Goal: Find specific page/section: Find specific page/section

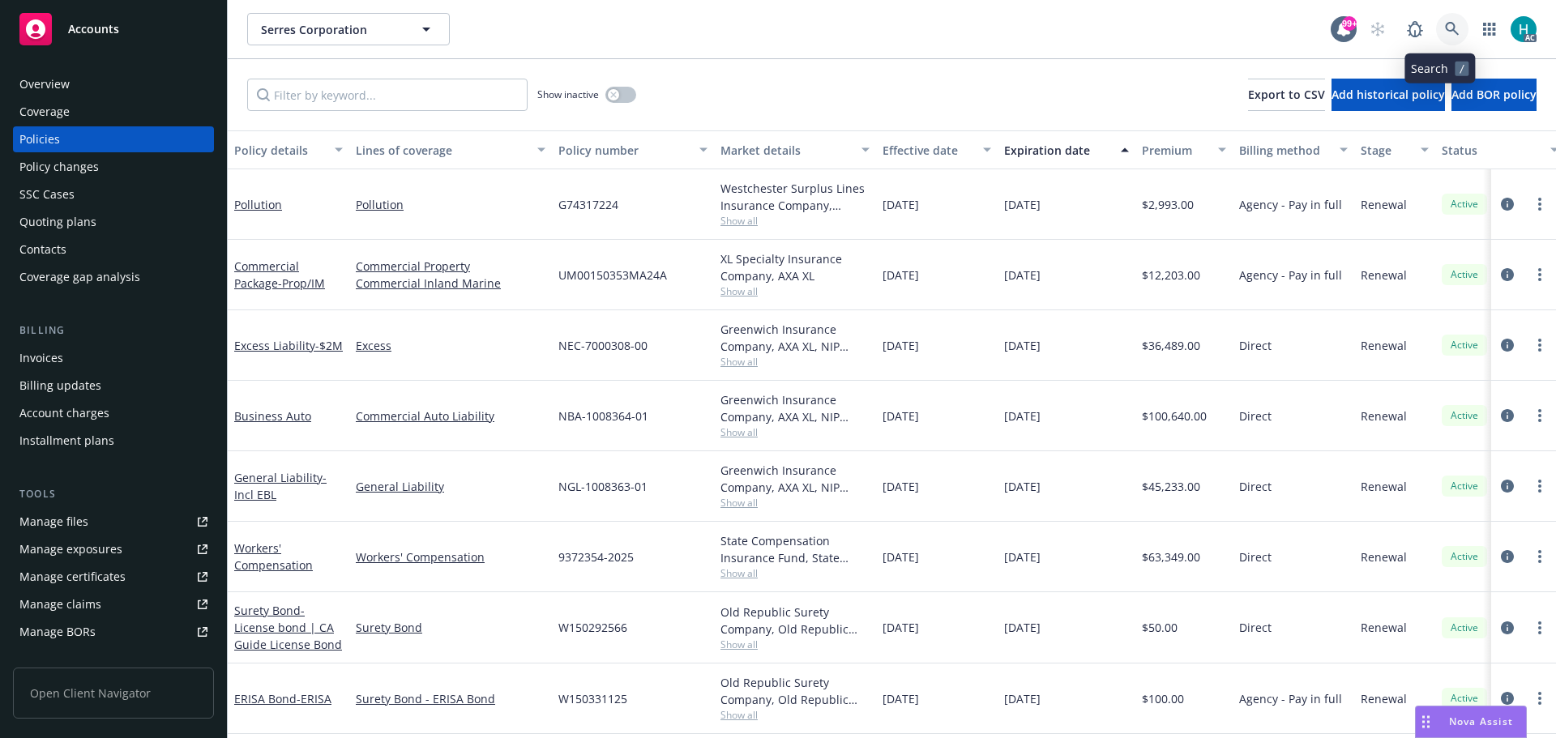
click at [1447, 32] on icon at bounding box center [1452, 29] width 15 height 15
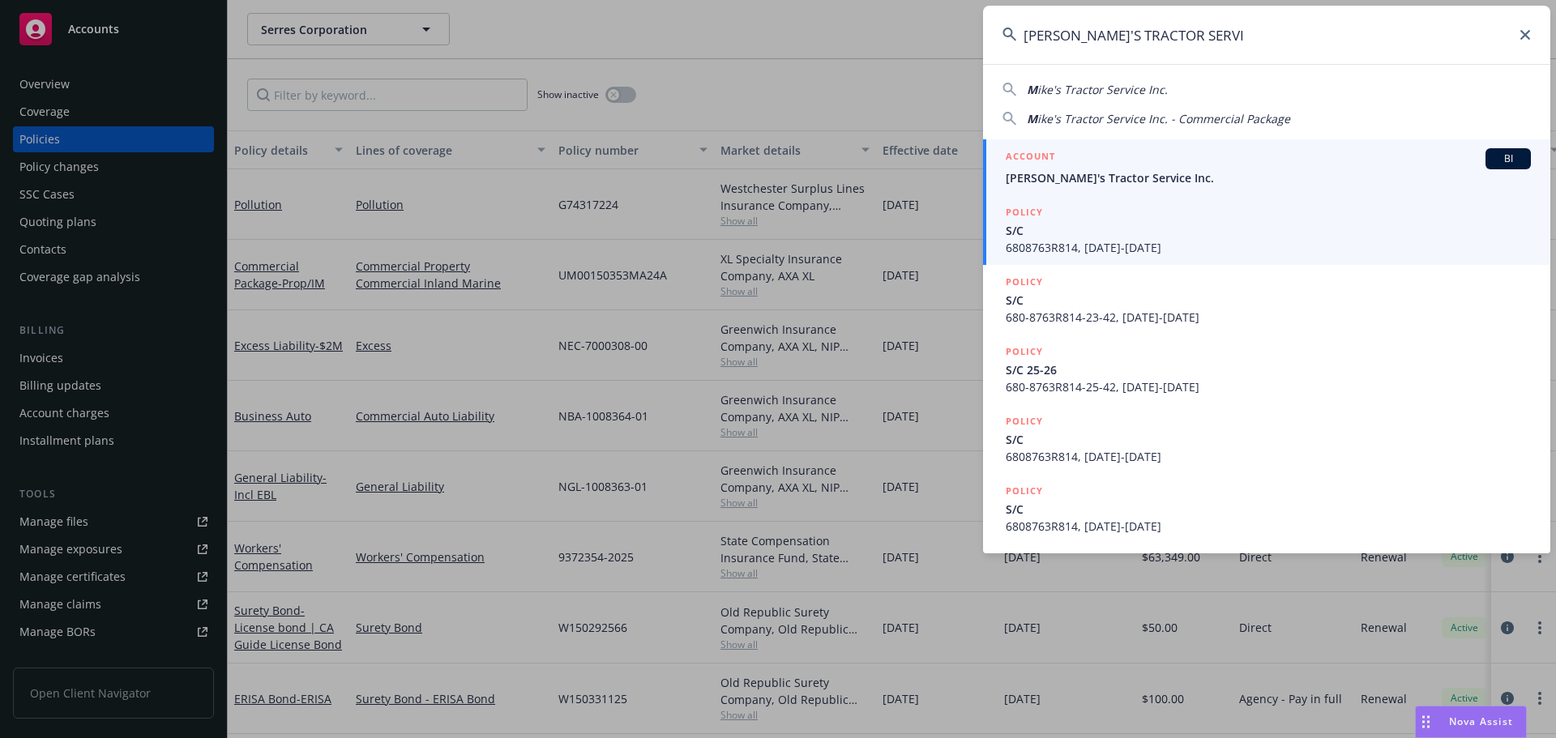
type input "[PERSON_NAME]'S TRACTOR SERVI"
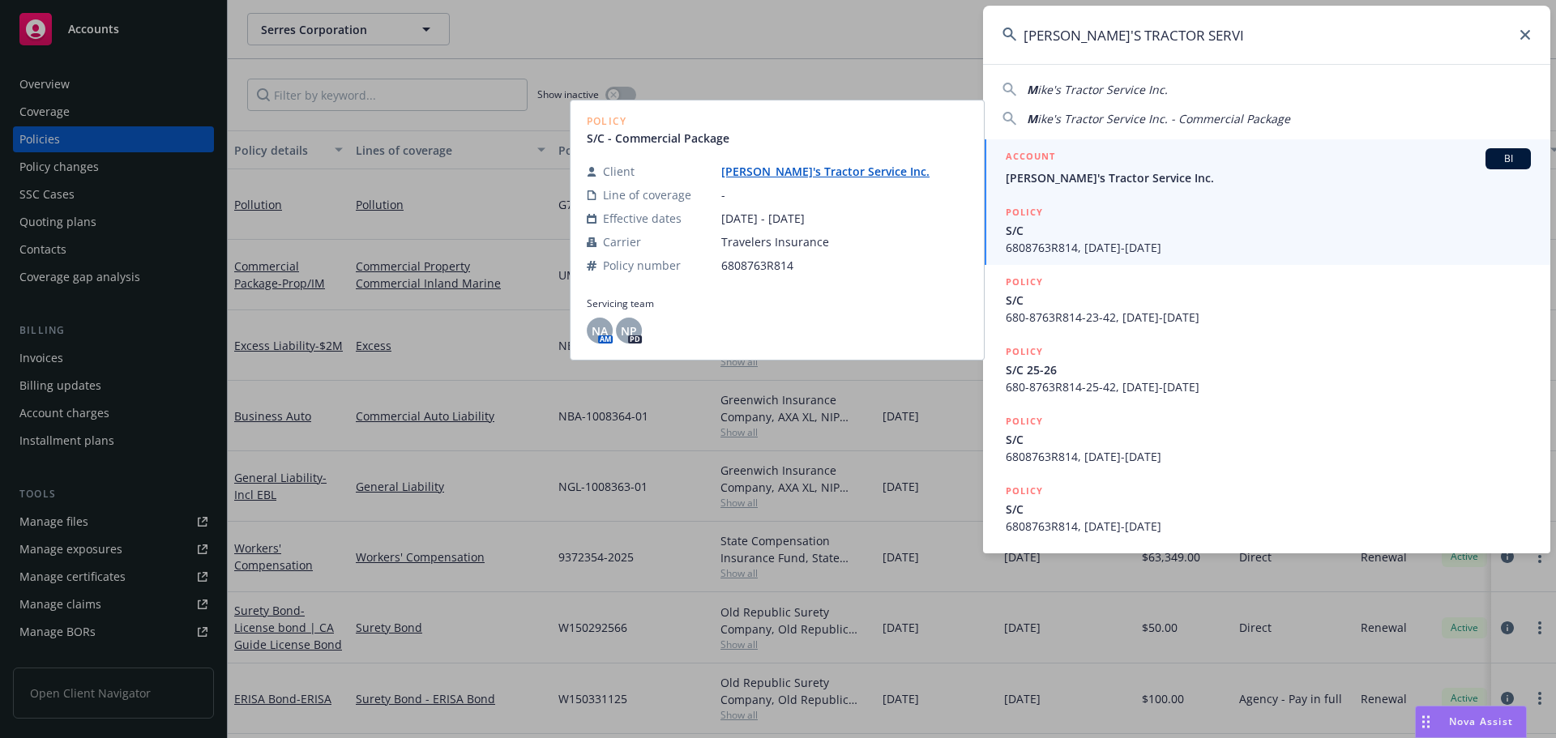
click at [1197, 179] on span "[PERSON_NAME]'s Tractor Service Inc." at bounding box center [1268, 177] width 525 height 17
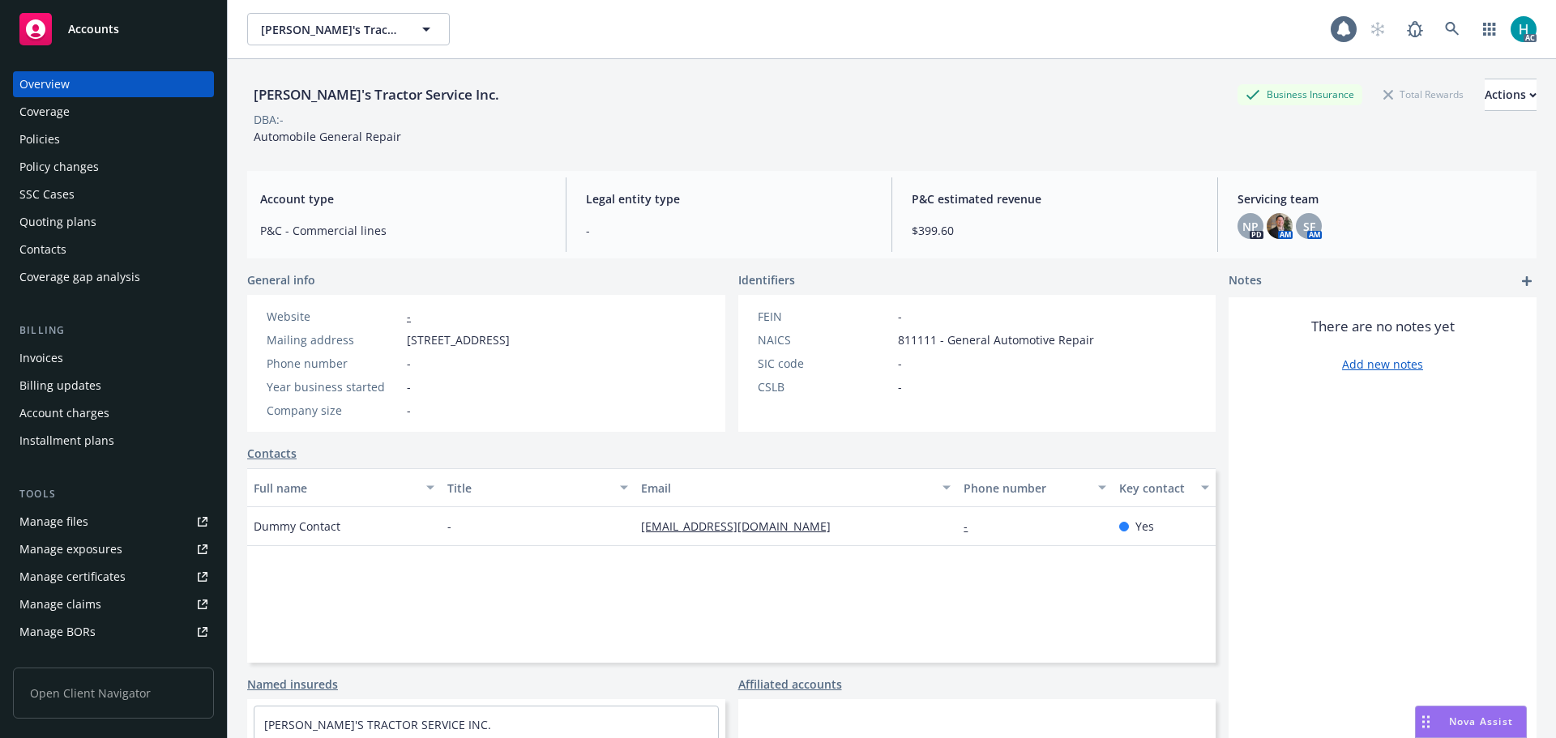
click at [139, 147] on div "Policies" at bounding box center [113, 139] width 188 height 26
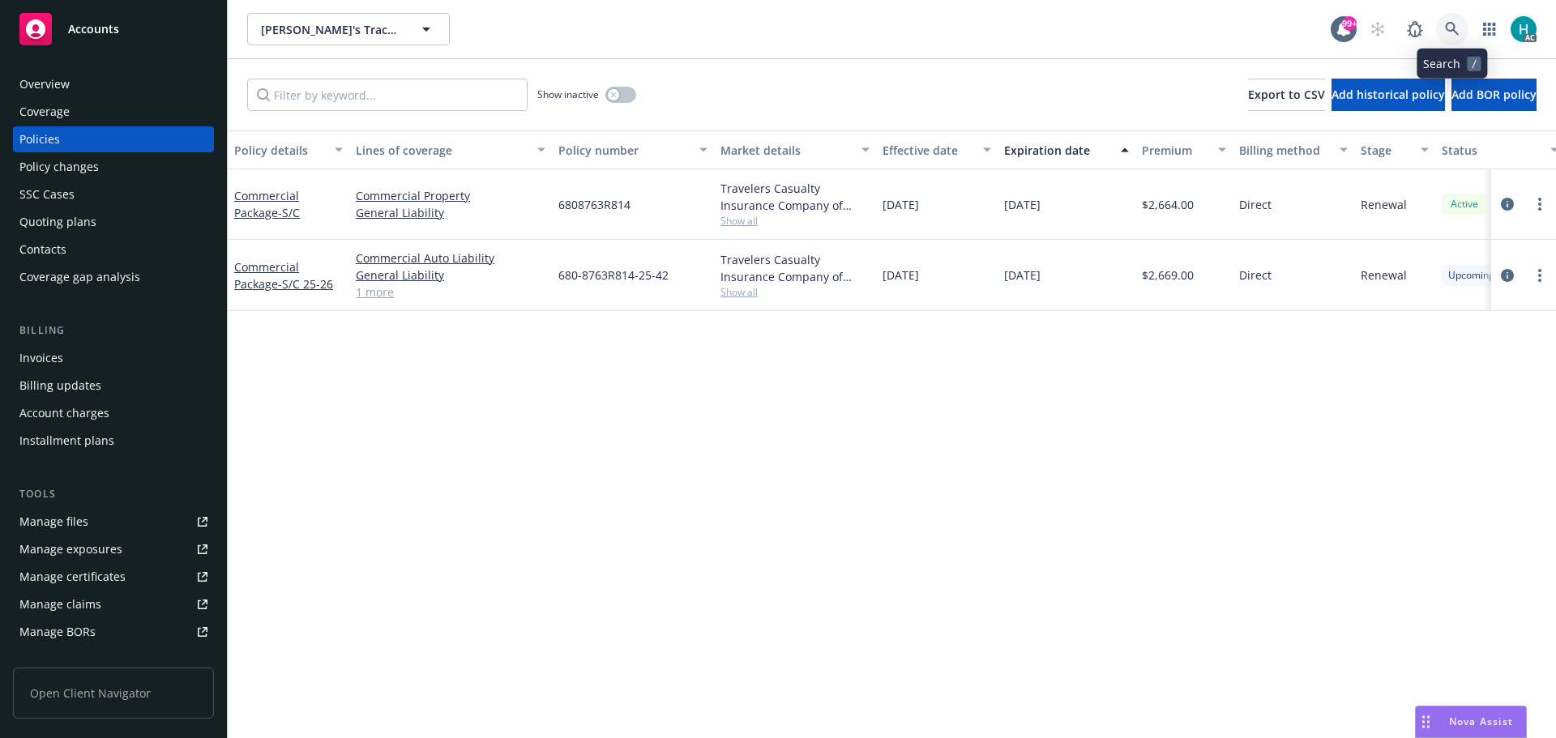
click at [1450, 20] on link at bounding box center [1452, 29] width 32 height 32
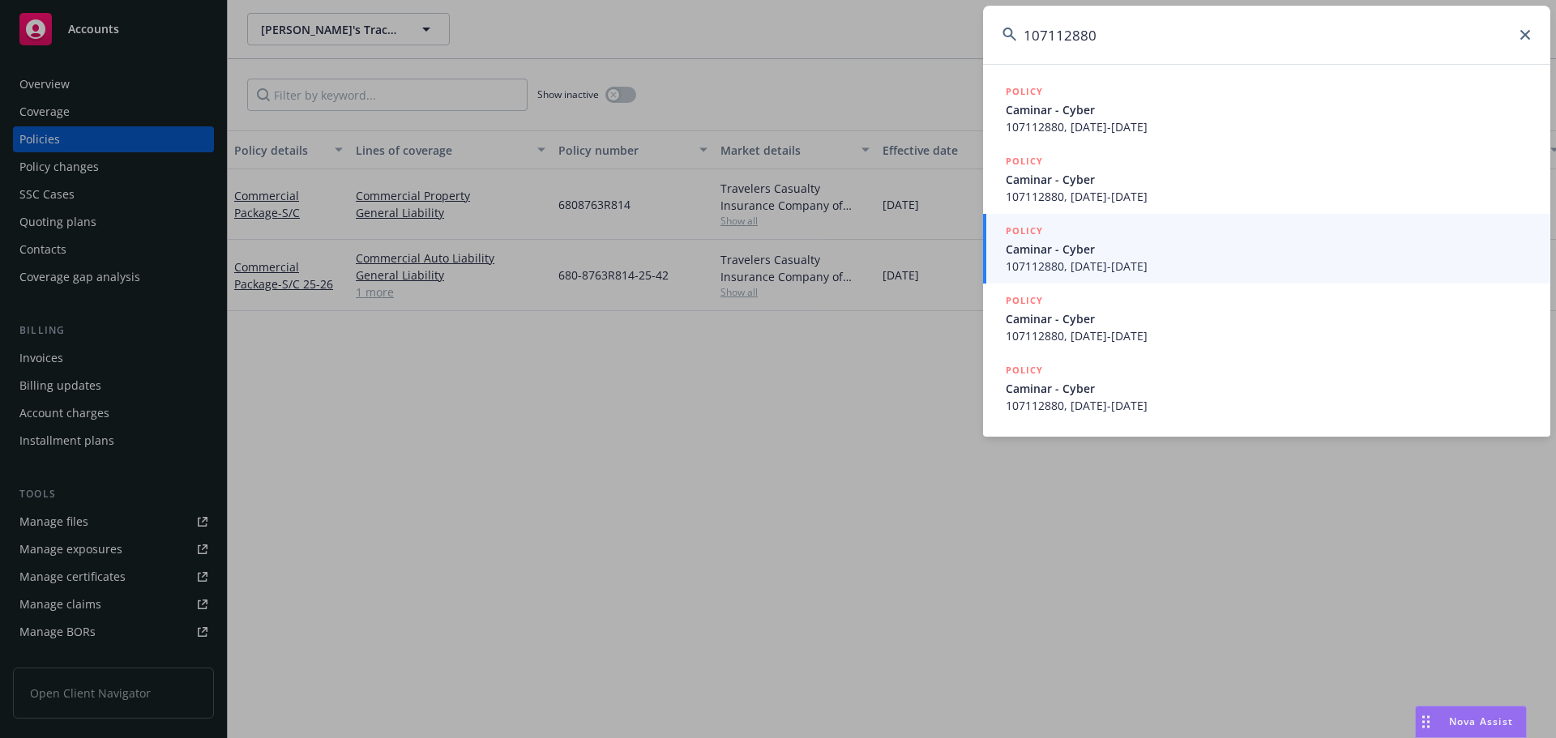
type input "107112880"
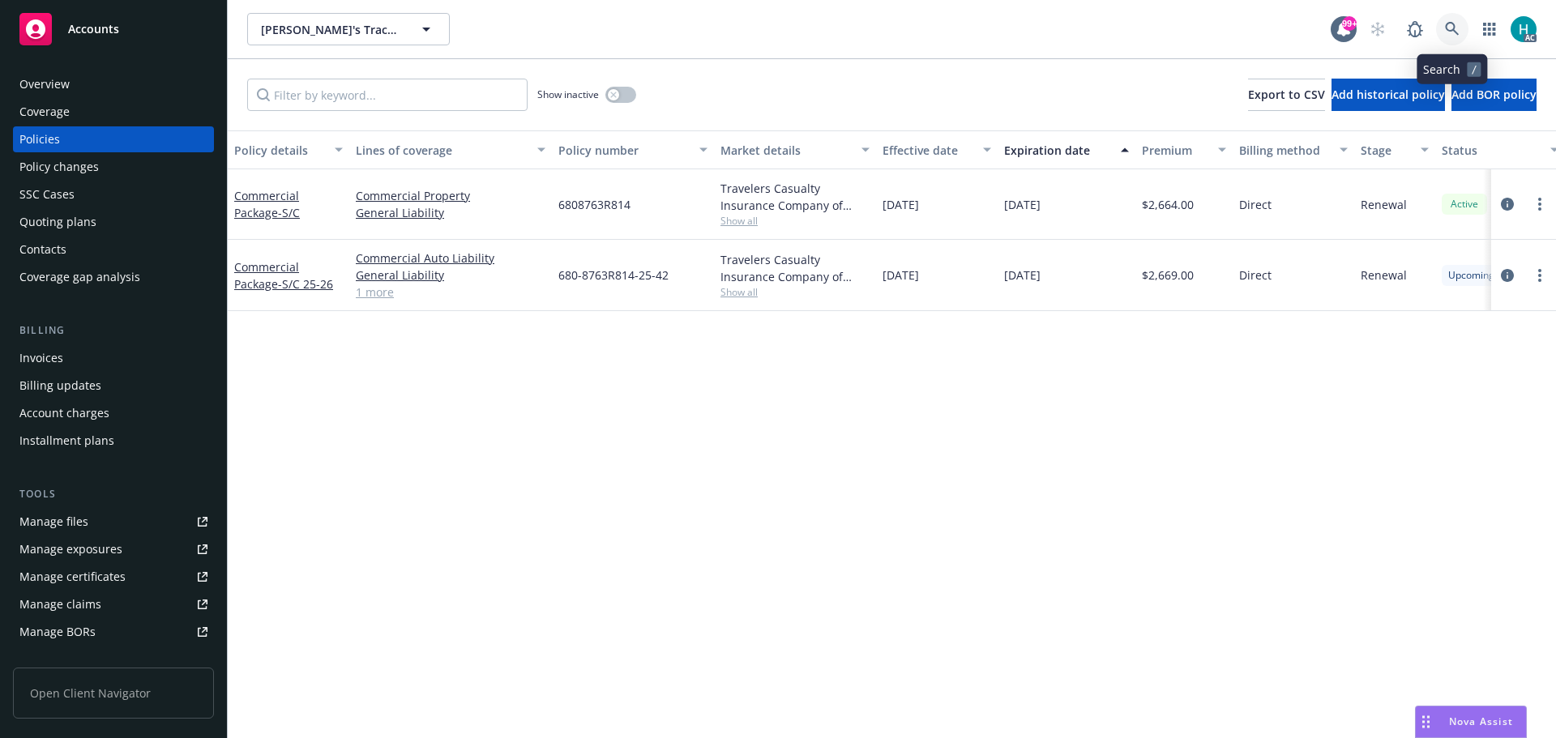
click at [1446, 24] on icon at bounding box center [1452, 29] width 15 height 15
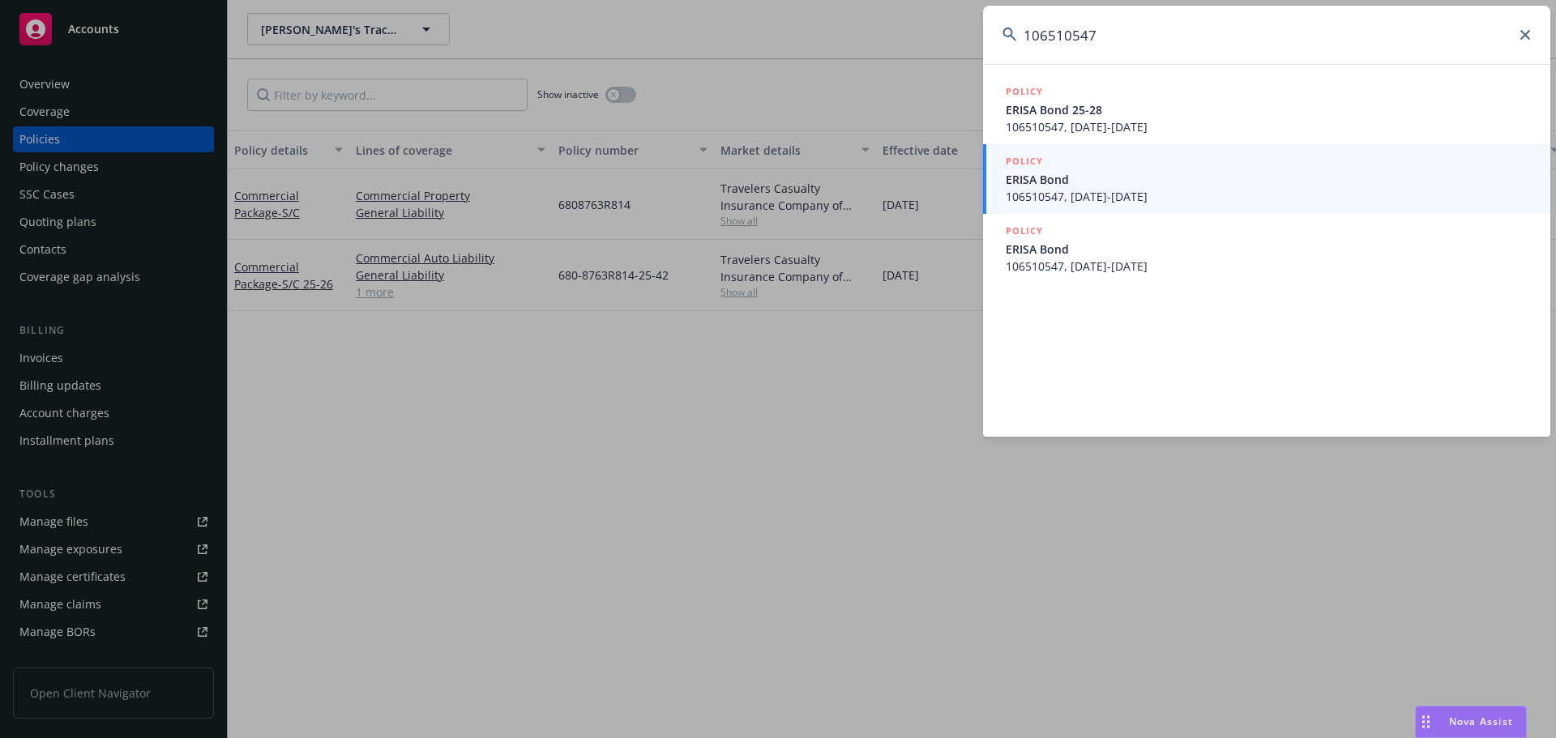
type input "106510547"
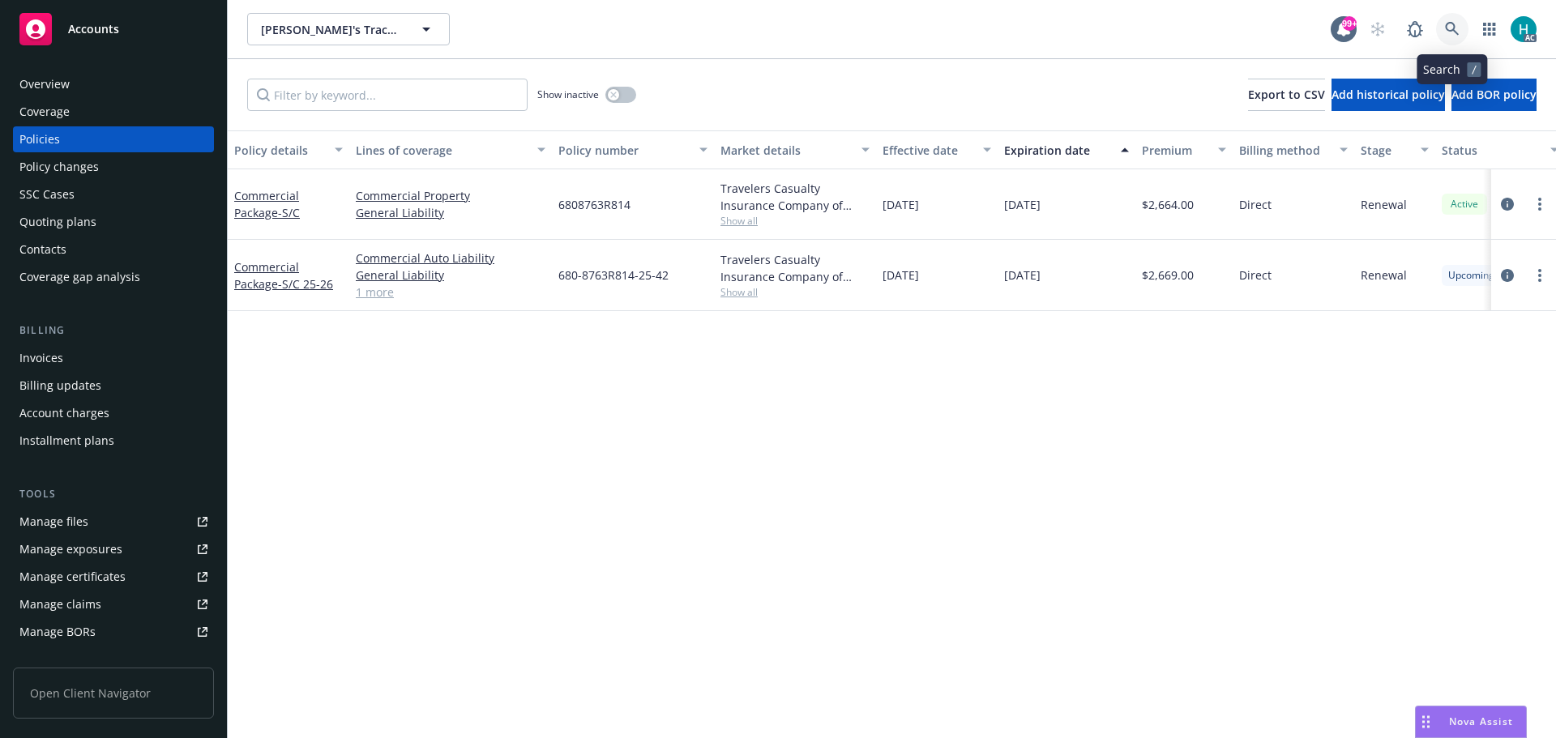
click at [1448, 30] on icon at bounding box center [1452, 29] width 14 height 14
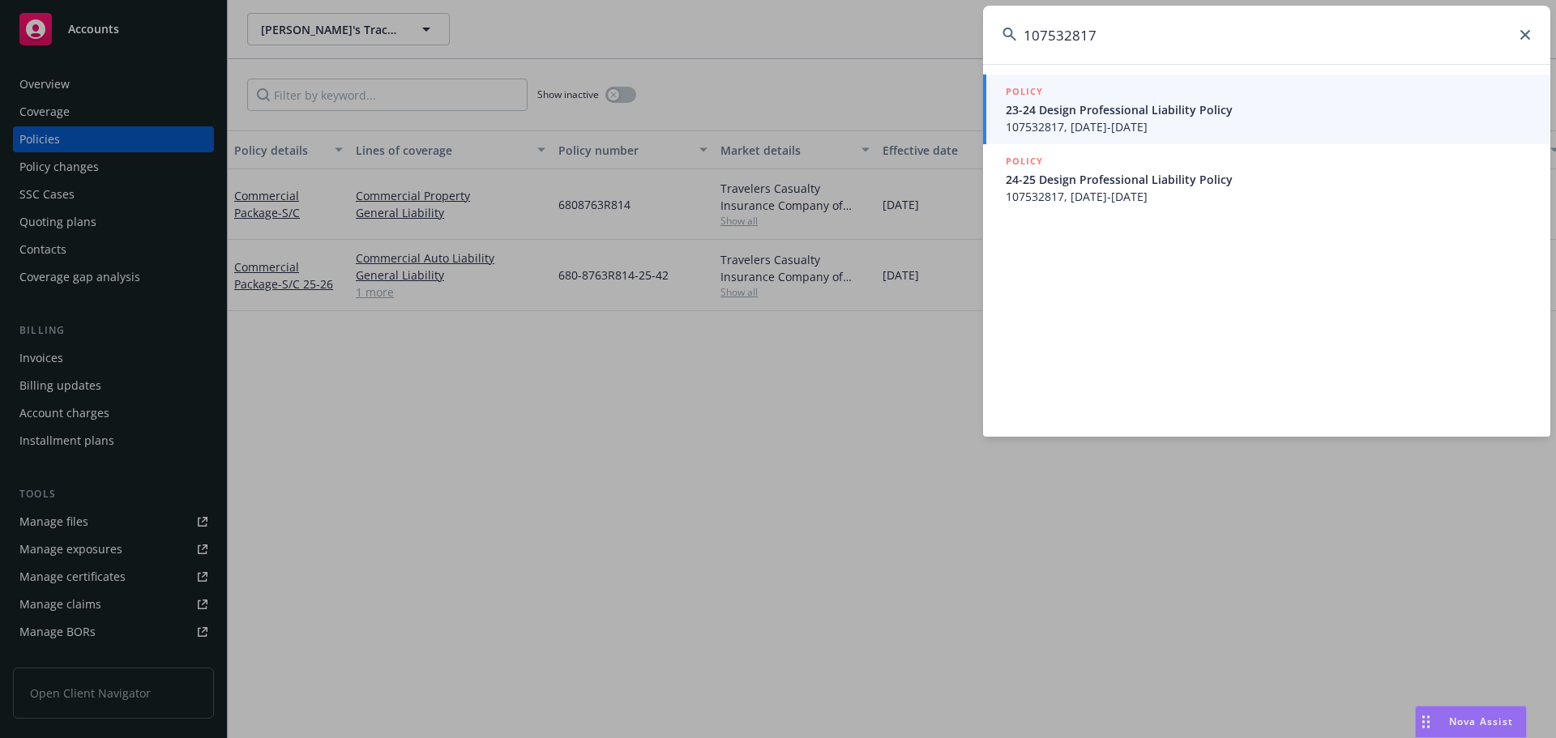
type input "107532817"
